Goal: Information Seeking & Learning: Find specific page/section

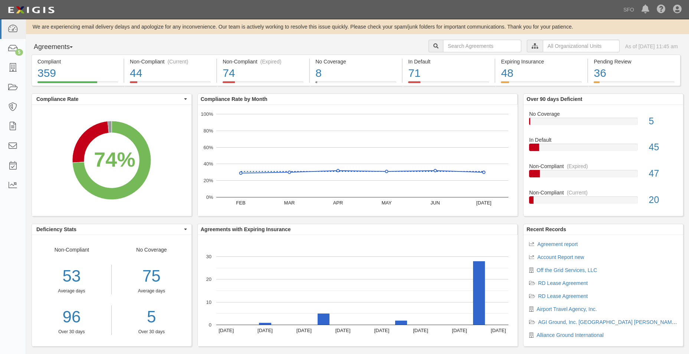
click at [62, 46] on button "Agreements" at bounding box center [60, 47] width 56 height 15
drag, startPoint x: 62, startPoint y: 46, endPoint x: 61, endPoint y: 53, distance: 6.7
click at [62, 46] on button "Agreements" at bounding box center [60, 47] width 56 height 15
click at [61, 62] on div "Compliant" at bounding box center [77, 61] width 81 height 7
click at [64, 45] on button "Agreements" at bounding box center [60, 47] width 56 height 15
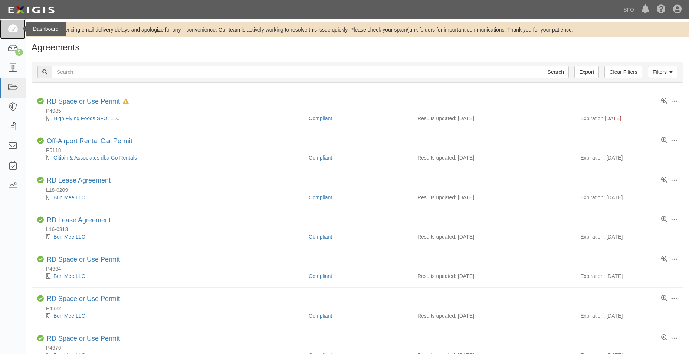
click at [14, 35] on link at bounding box center [13, 29] width 26 height 20
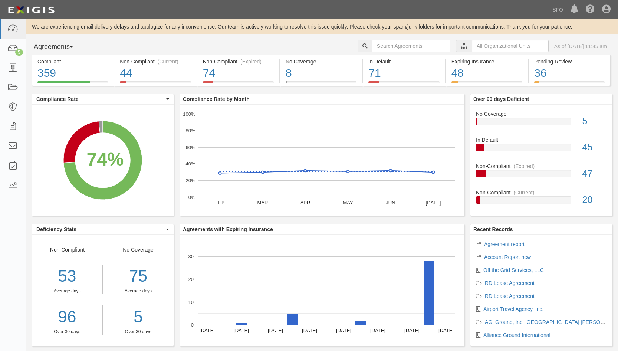
click at [50, 45] on button "Agreements" at bounding box center [60, 47] width 56 height 15
click at [59, 59] on link "Parties" at bounding box center [61, 63] width 59 height 10
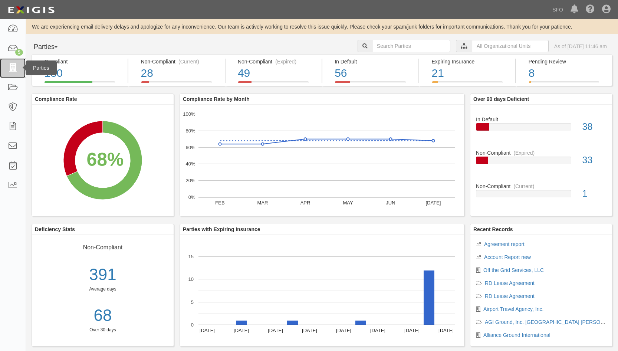
click at [17, 70] on icon at bounding box center [12, 68] width 10 height 9
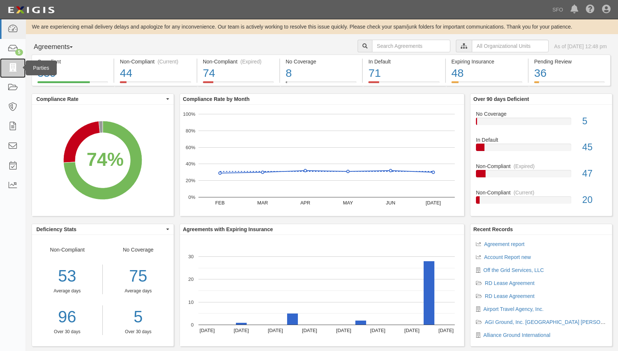
click at [16, 72] on icon at bounding box center [12, 68] width 10 height 9
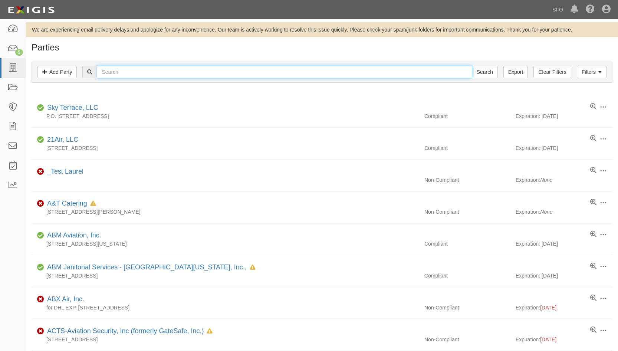
click at [116, 74] on input "text" at bounding box center [284, 72] width 375 height 13
click at [109, 73] on input "text" at bounding box center [284, 72] width 375 height 13
type input "host"
click at [472, 66] on input "Search" at bounding box center [485, 72] width 26 height 13
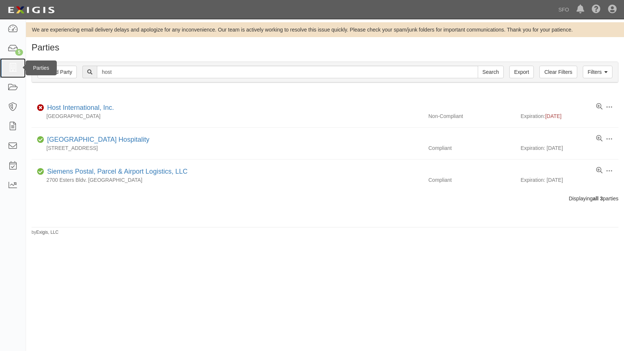
click at [18, 70] on link at bounding box center [13, 68] width 26 height 20
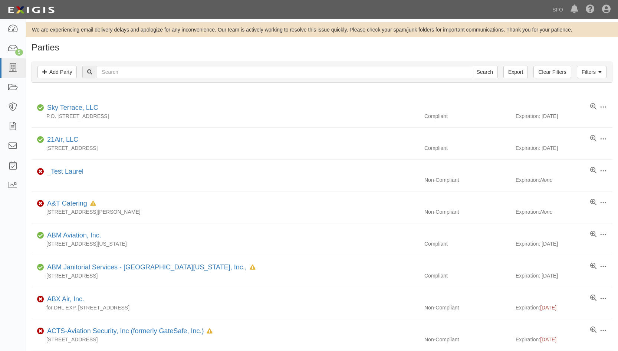
click at [127, 70] on input "text" at bounding box center [284, 72] width 375 height 13
type input "black"
click at [472, 66] on input "Search" at bounding box center [485, 72] width 26 height 13
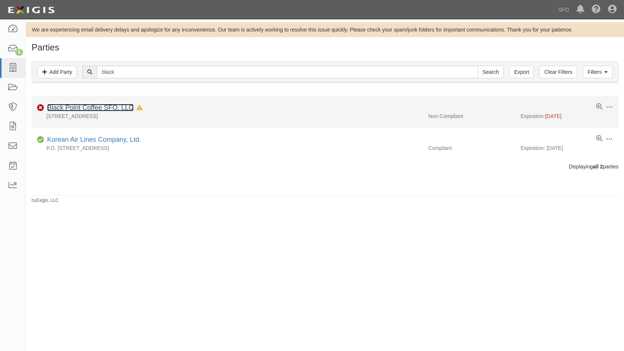
click at [79, 110] on link "Black Point Coffee SFO, LLC" at bounding box center [90, 107] width 86 height 7
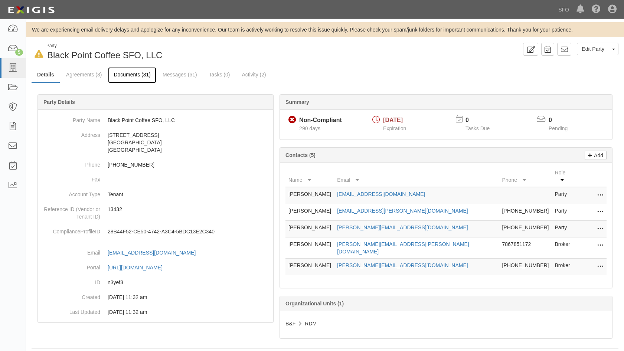
click at [115, 74] on link "Documents (31)" at bounding box center [132, 75] width 48 height 16
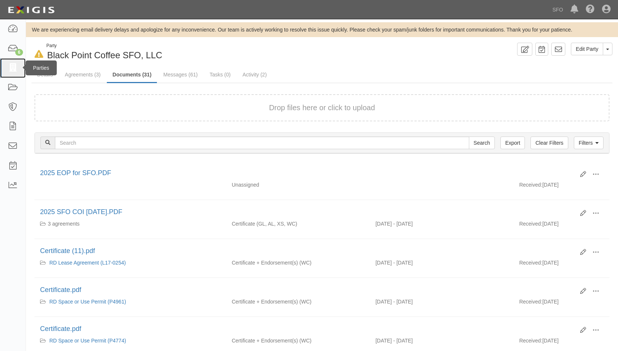
click at [12, 71] on icon at bounding box center [12, 68] width 10 height 9
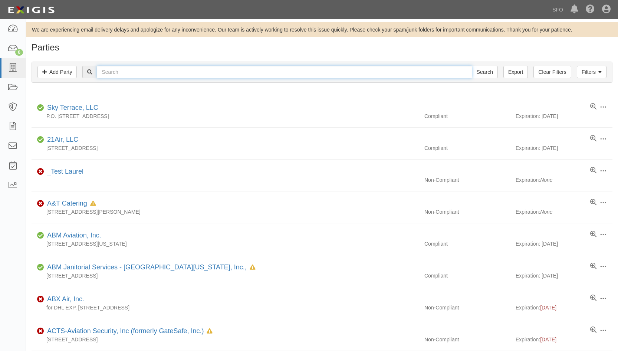
click at [121, 73] on input "text" at bounding box center [284, 72] width 375 height 13
type input "l'oc"
click at [472, 66] on input "Search" at bounding box center [485, 72] width 26 height 13
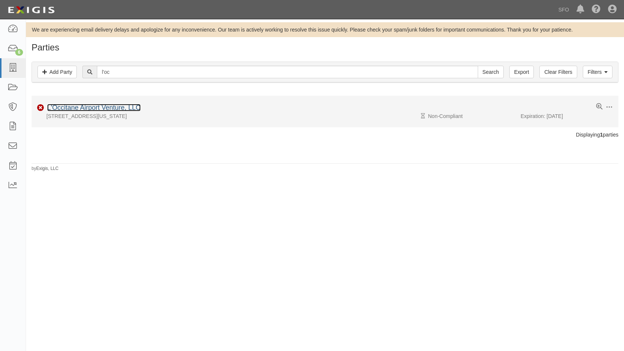
click at [96, 109] on link "L'Occitane Airport Venture, LLC" at bounding box center [94, 107] width 94 height 7
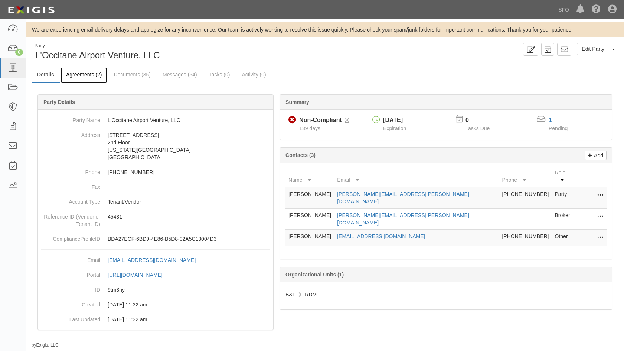
click at [92, 75] on link "Agreements (2)" at bounding box center [83, 75] width 47 height 16
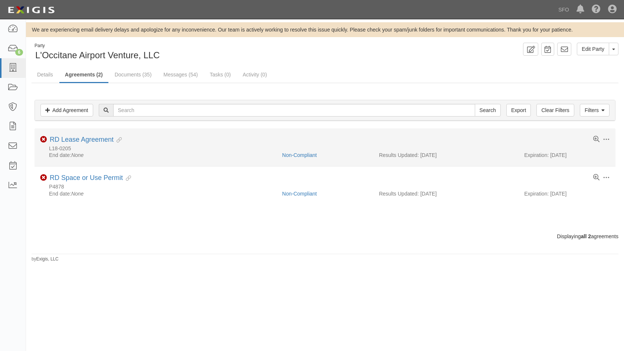
click at [88, 145] on div "Toggle Agreement Dropdown Edit Log activity Add task Send message Archive Non-C…" at bounding box center [325, 144] width 581 height 16
click at [90, 142] on link "RD Lease Agreement" at bounding box center [82, 139] width 64 height 7
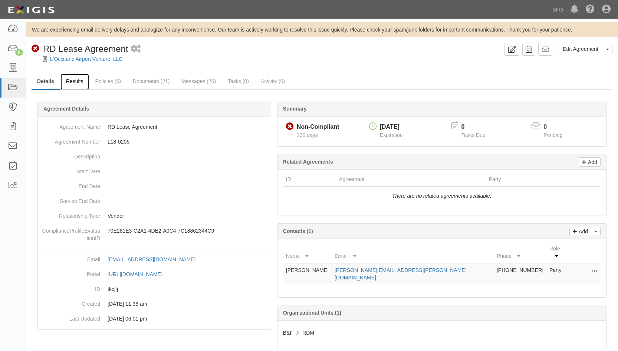
click at [78, 82] on link "Results" at bounding box center [74, 82] width 29 height 16
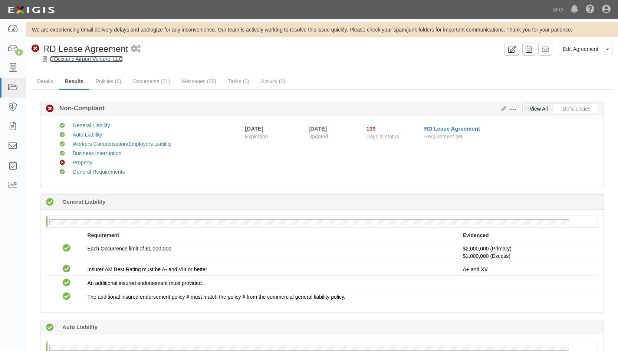
click at [68, 58] on link "L'Occitane Airport Venture, LLC" at bounding box center [86, 59] width 73 height 6
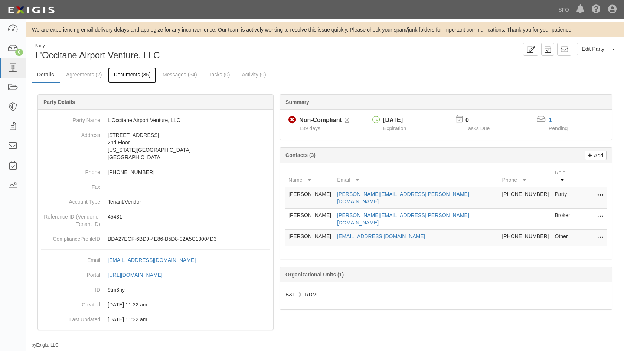
click at [143, 73] on link "Documents (35)" at bounding box center [132, 75] width 48 height 16
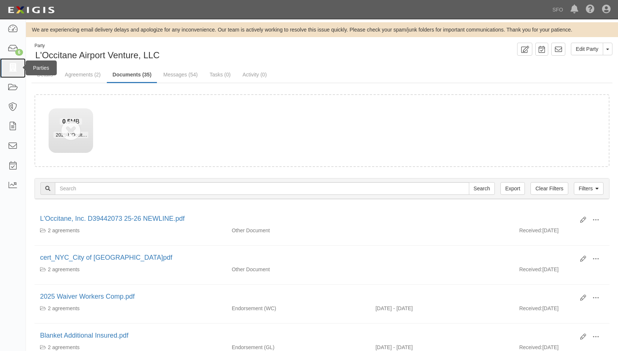
click at [14, 72] on icon at bounding box center [12, 68] width 10 height 9
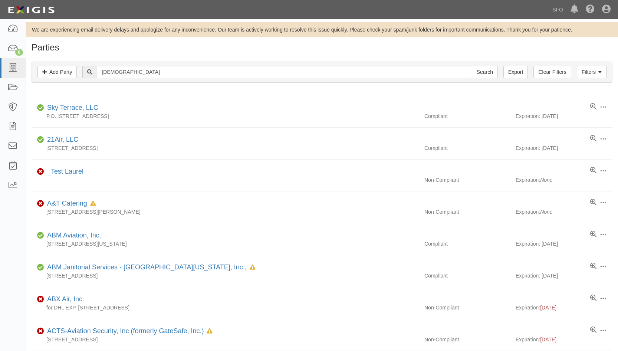
type input "christ"
click at [472, 66] on input "Search" at bounding box center [485, 72] width 26 height 13
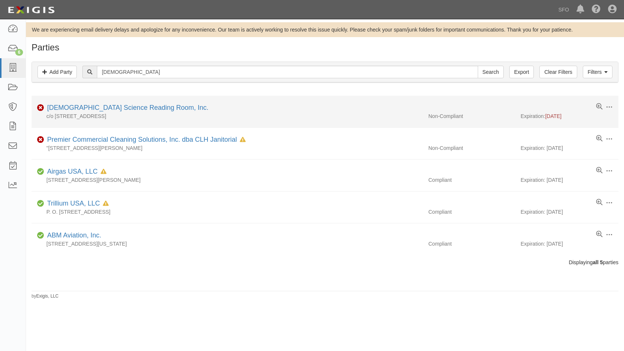
click at [52, 112] on div "[DEMOGRAPHIC_DATA] Science Reading Room, Inc." at bounding box center [126, 108] width 164 height 10
click at [55, 110] on link "[DEMOGRAPHIC_DATA] Science Reading Room, Inc." at bounding box center [127, 107] width 161 height 7
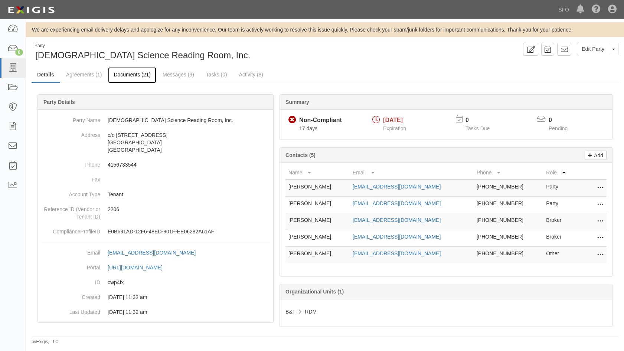
click at [123, 78] on link "Documents (21)" at bounding box center [132, 75] width 48 height 16
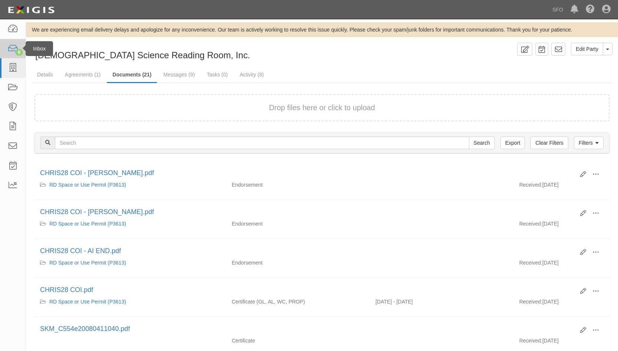
drag, startPoint x: 158, startPoint y: 180, endPoint x: 5, endPoint y: 58, distance: 196.5
click at [153, 176] on div "Edit View View details Archive CHRIS28 COI - WC WOS.pdf" at bounding box center [322, 174] width 575 height 13
click at [17, 22] on link at bounding box center [13, 29] width 26 height 20
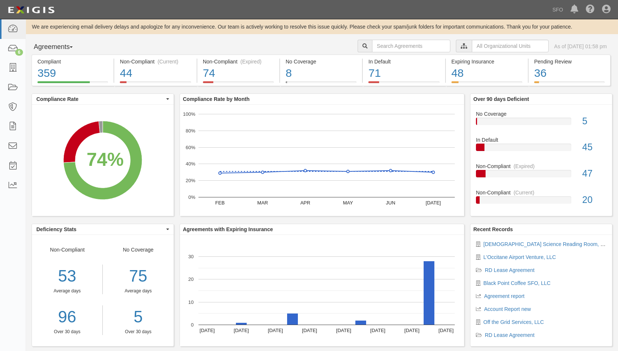
scroll to position [14, 0]
